Goal: Information Seeking & Learning: Find specific fact

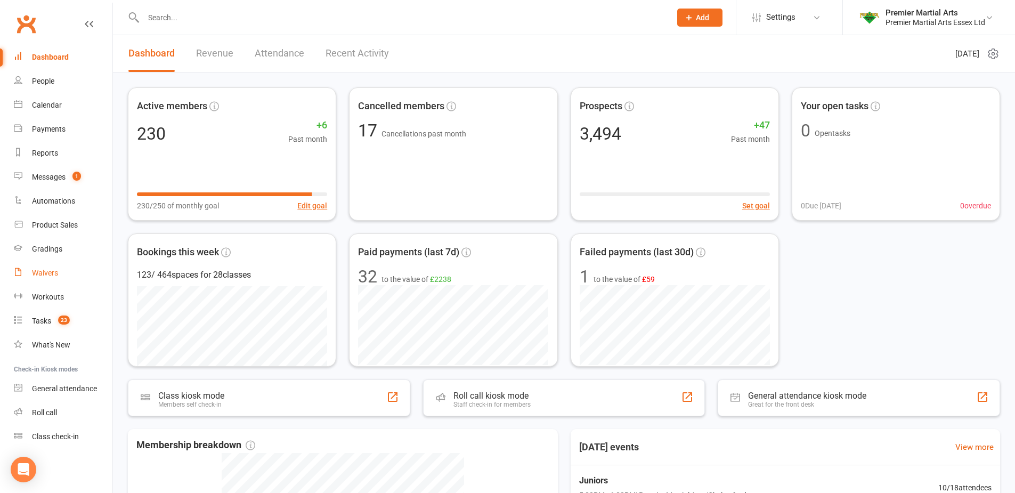
click at [56, 268] on link "Waivers" at bounding box center [63, 273] width 99 height 24
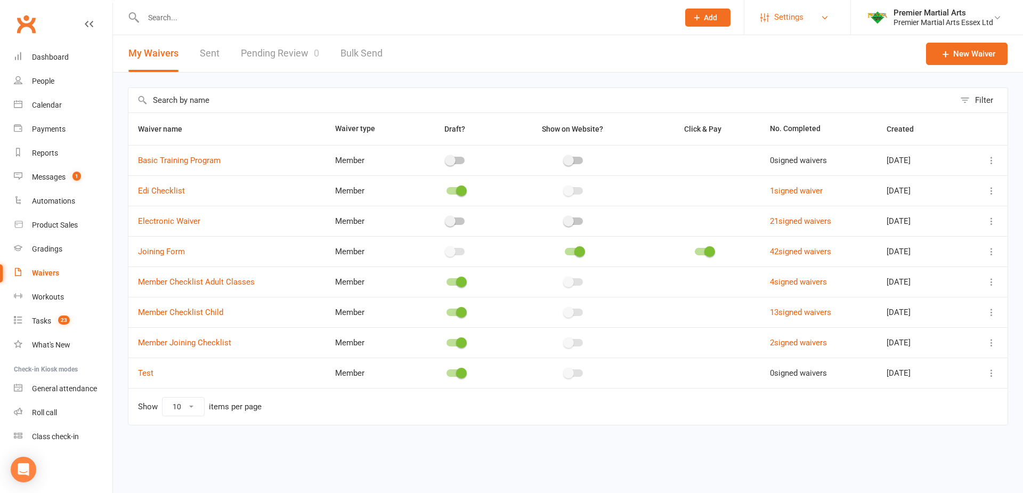
click at [827, 11] on link "Settings" at bounding box center [798, 17] width 74 height 24
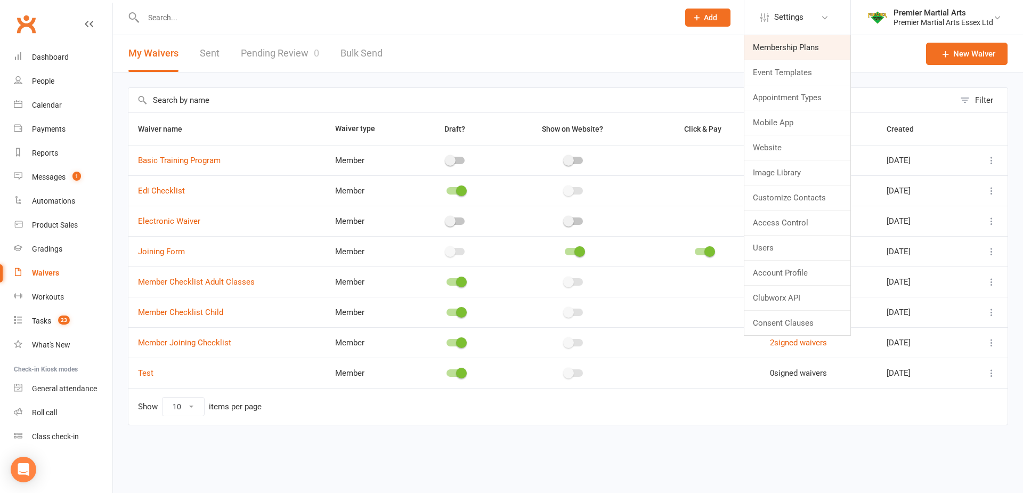
click at [811, 44] on link "Membership Plans" at bounding box center [798, 47] width 106 height 25
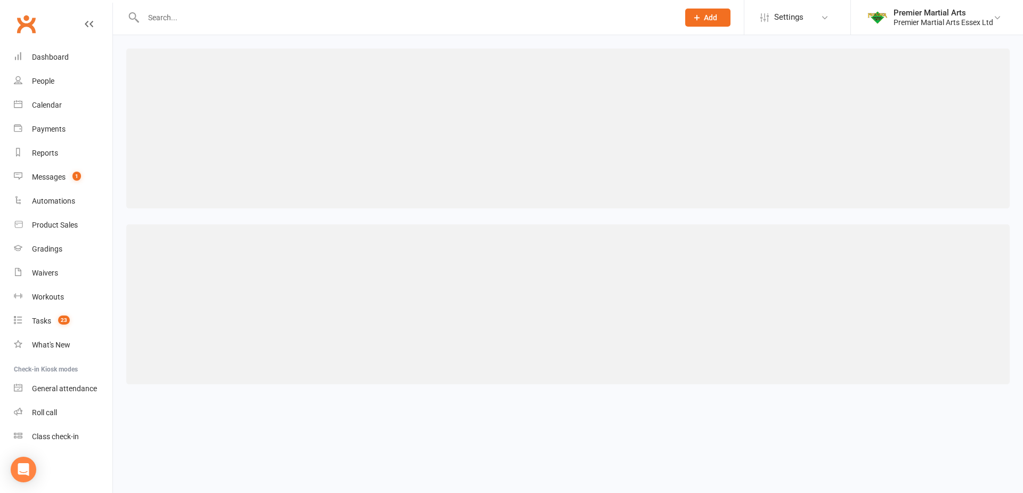
select select "100"
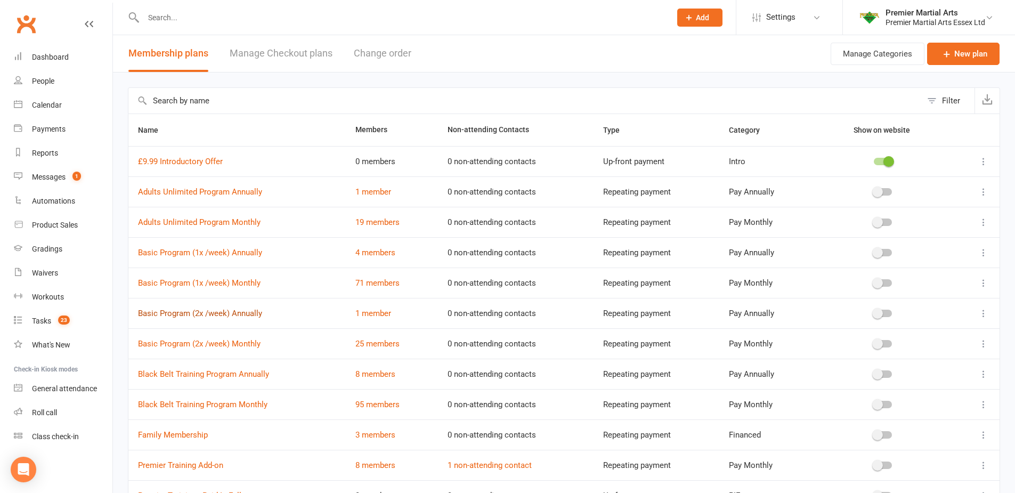
click at [233, 315] on link "Basic Program (2x /week) Annually" at bounding box center [200, 314] width 124 height 10
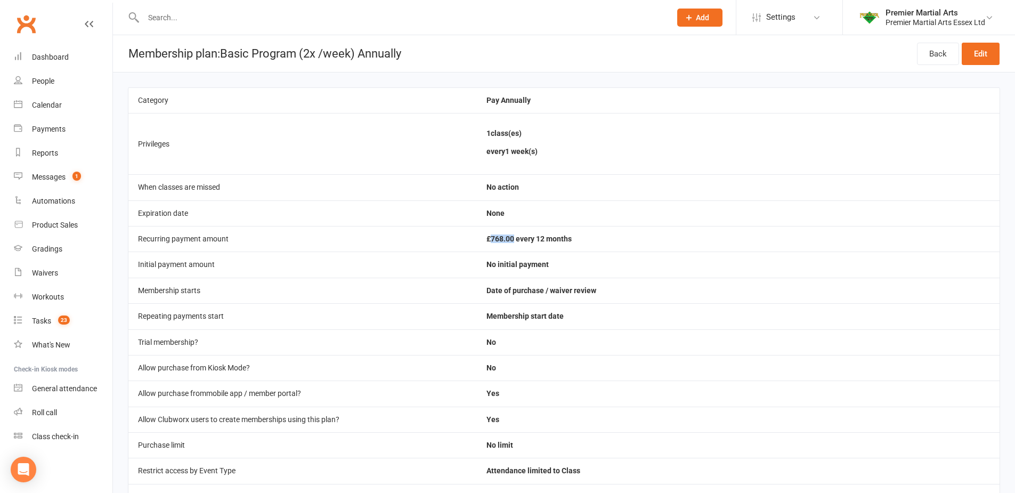
drag, startPoint x: 492, startPoint y: 236, endPoint x: 513, endPoint y: 233, distance: 21.0
click at [513, 233] on td "£768.00 every 12 months" at bounding box center [738, 239] width 523 height 26
copy td "768.00"
